Goal: Information Seeking & Learning: Learn about a topic

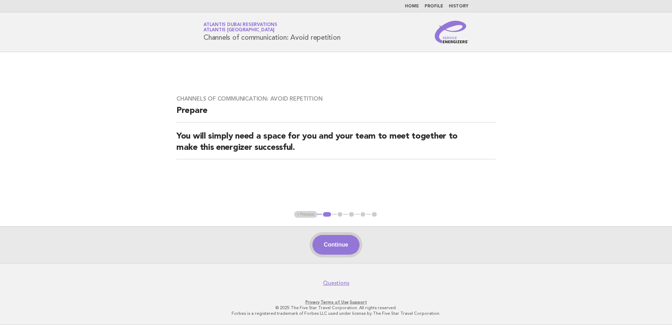
click at [340, 243] on button "Continue" at bounding box center [336, 245] width 47 height 20
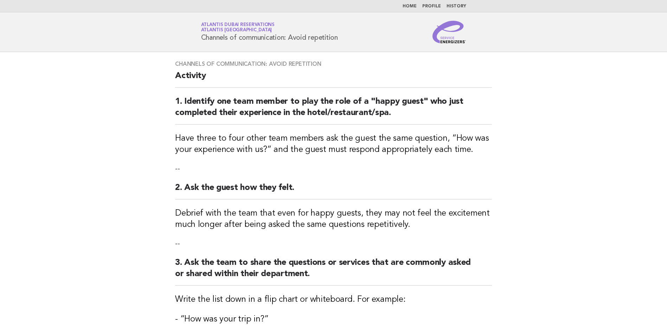
click at [412, 4] on li "Home" at bounding box center [410, 7] width 14 height 6
click at [415, 6] on link "Home" at bounding box center [410, 6] width 14 height 4
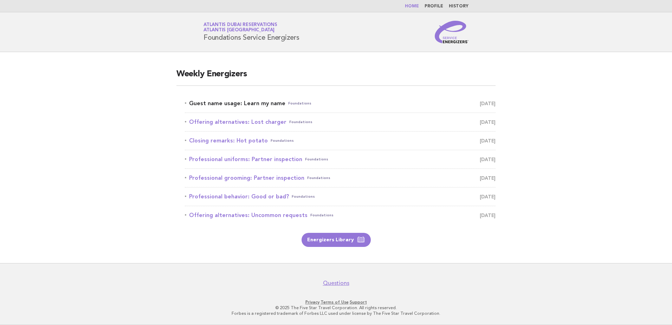
click at [256, 104] on link "Guest name usage: Learn my name Foundations September 28" at bounding box center [340, 103] width 311 height 10
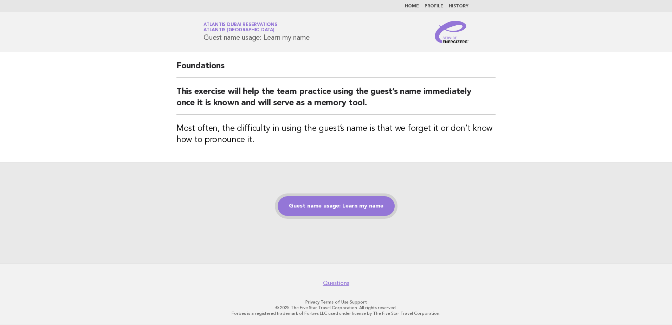
click at [326, 203] on link "Guest name usage: Learn my name" at bounding box center [336, 206] width 117 height 20
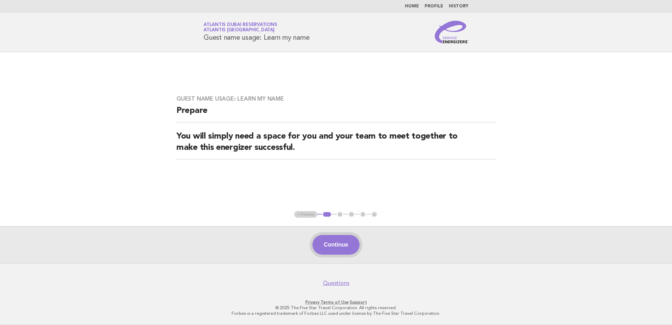
click at [340, 239] on button "Continue" at bounding box center [336, 245] width 47 height 20
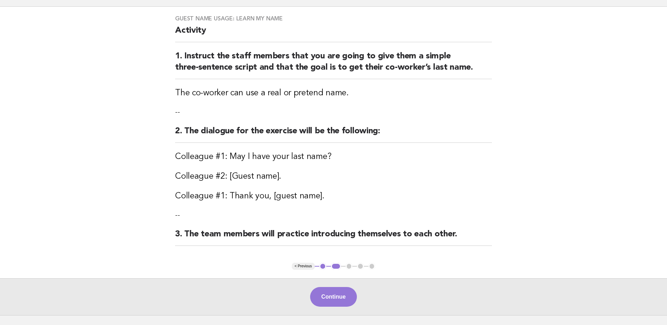
scroll to position [97, 0]
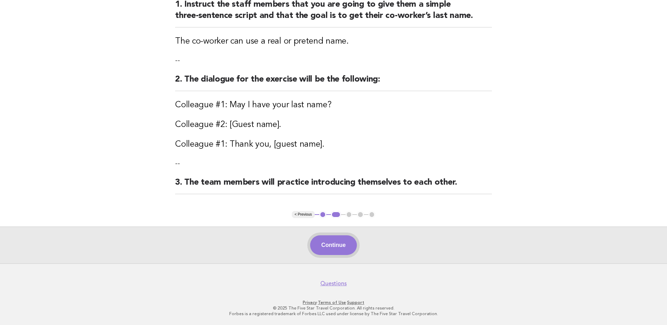
click at [331, 248] on button "Continue" at bounding box center [333, 245] width 47 height 20
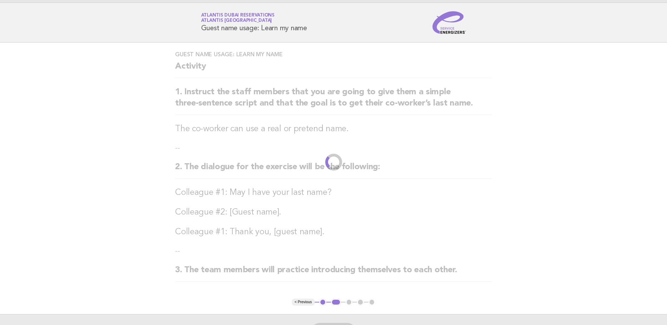
scroll to position [0, 0]
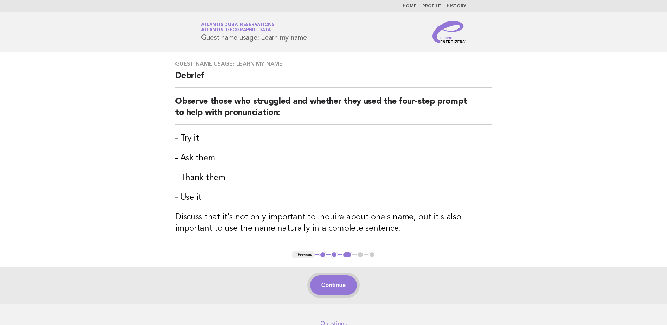
click at [332, 285] on button "Continue" at bounding box center [333, 285] width 47 height 20
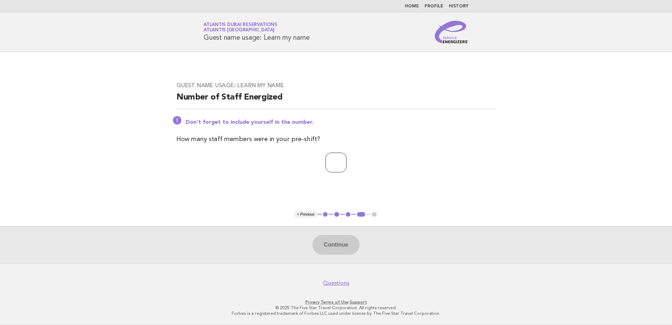
click at [338, 159] on input "number" at bounding box center [336, 163] width 21 height 20
type input "*"
click at [336, 246] on button "Continue" at bounding box center [336, 245] width 47 height 20
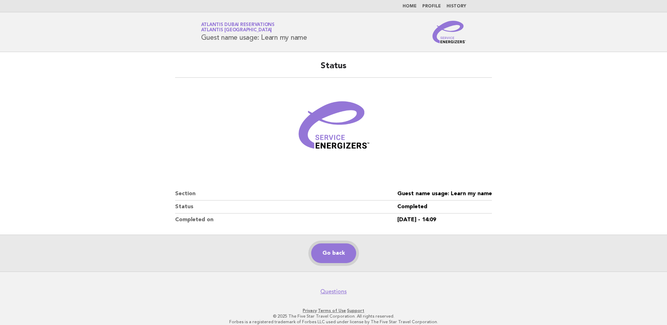
click at [327, 252] on link "Go back" at bounding box center [333, 253] width 45 height 20
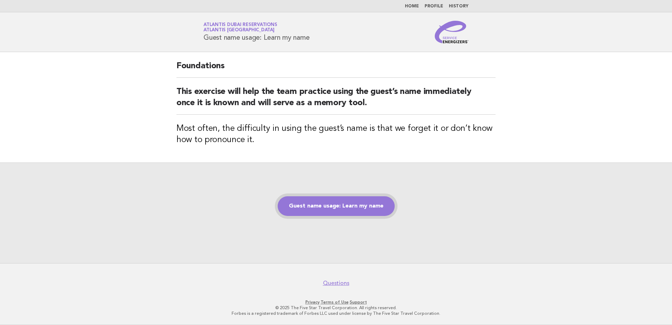
click at [328, 208] on link "Guest name usage: Learn my name" at bounding box center [336, 206] width 117 height 20
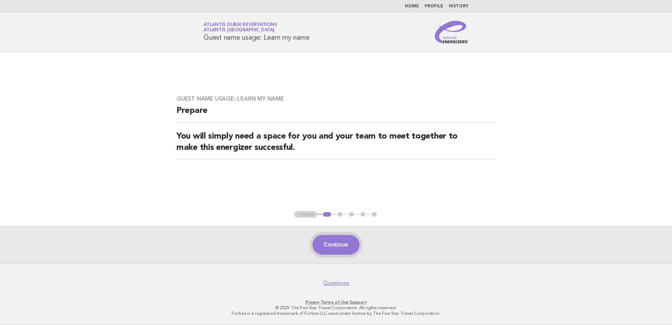
click at [326, 246] on button "Continue" at bounding box center [336, 245] width 47 height 20
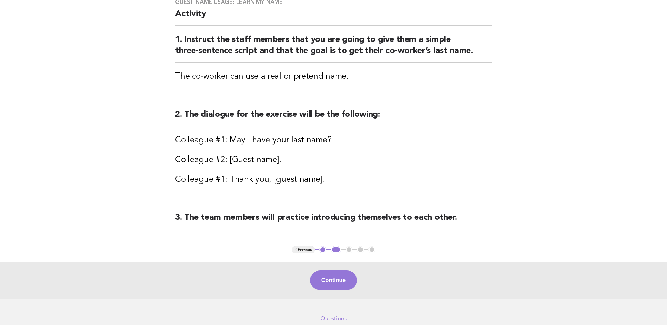
scroll to position [97, 0]
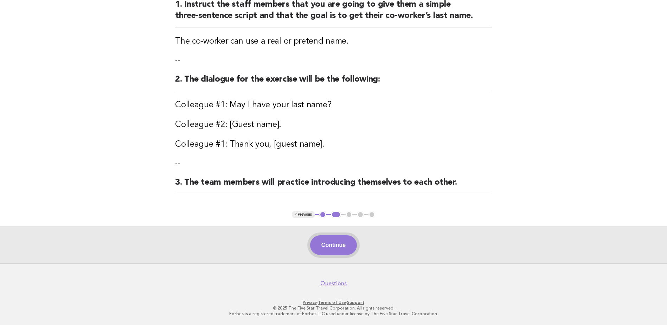
click at [330, 248] on button "Continue" at bounding box center [333, 245] width 47 height 20
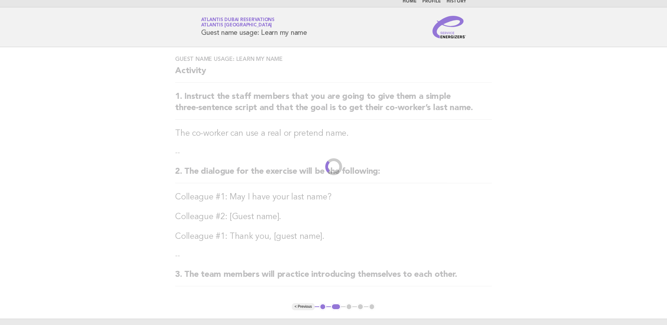
scroll to position [0, 0]
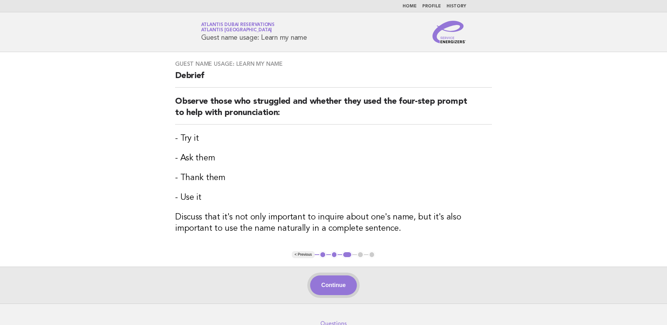
click at [334, 287] on button "Continue" at bounding box center [333, 285] width 47 height 20
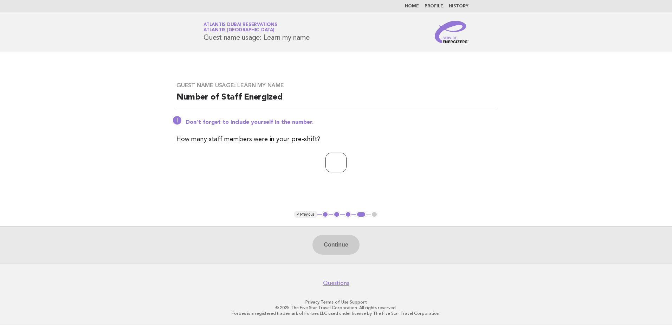
click at [341, 161] on input "number" at bounding box center [336, 163] width 21 height 20
type input "*"
click at [335, 248] on button "Continue" at bounding box center [336, 245] width 47 height 20
